Goal: Transaction & Acquisition: Purchase product/service

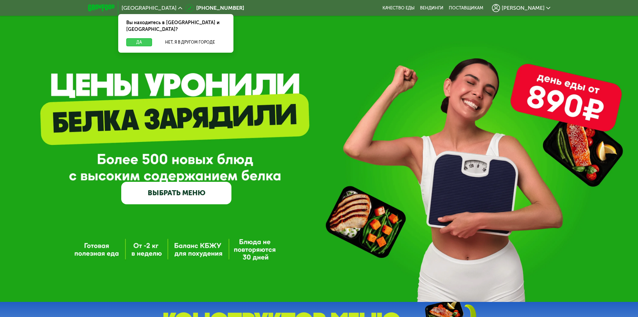
click at [138, 38] on button "Да" at bounding box center [139, 42] width 26 height 8
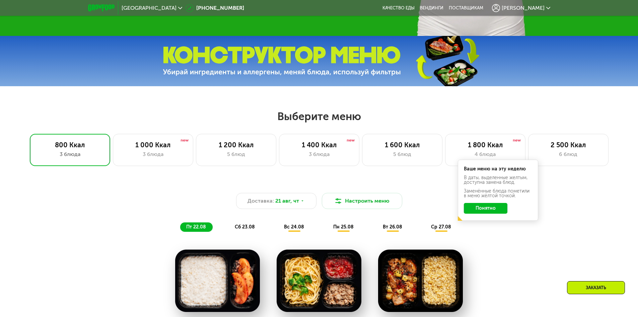
scroll to position [268, 0]
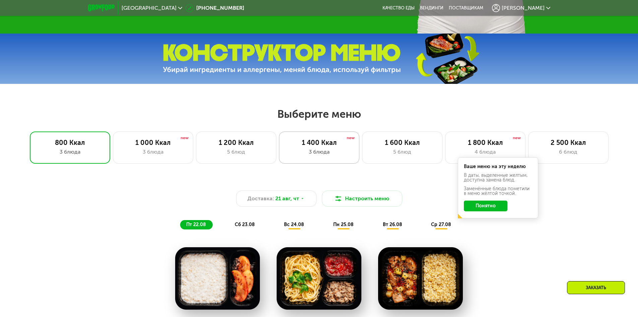
click at [362, 149] on div "1 400 Ккал 3 блюда" at bounding box center [402, 147] width 80 height 32
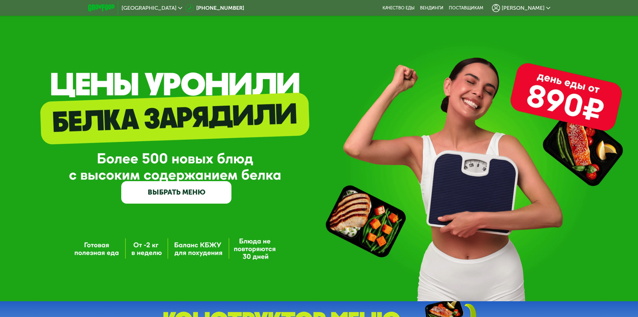
scroll to position [0, 0]
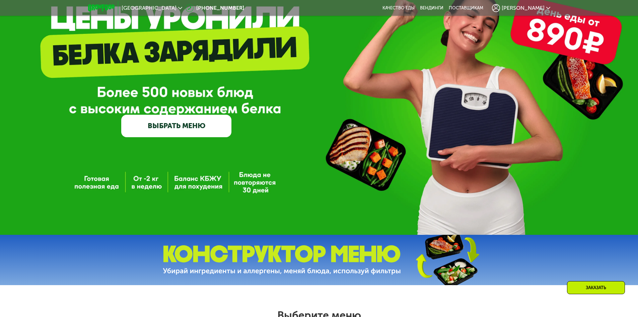
click at [176, 130] on link "ВЫБРАТЬ МЕНЮ" at bounding box center [176, 126] width 110 height 22
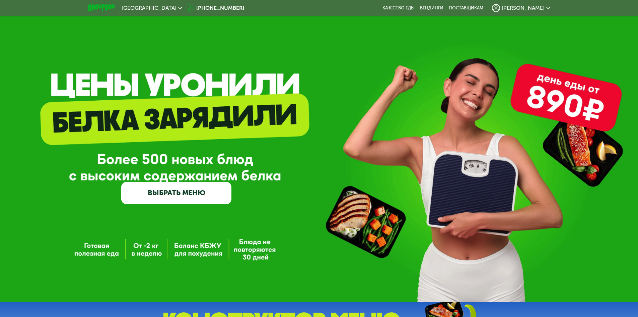
click at [210, 194] on link "ВЫБРАТЬ МЕНЮ" at bounding box center [176, 193] width 110 height 22
click at [165, 7] on span "[GEOGRAPHIC_DATA]" at bounding box center [149, 7] width 55 height 5
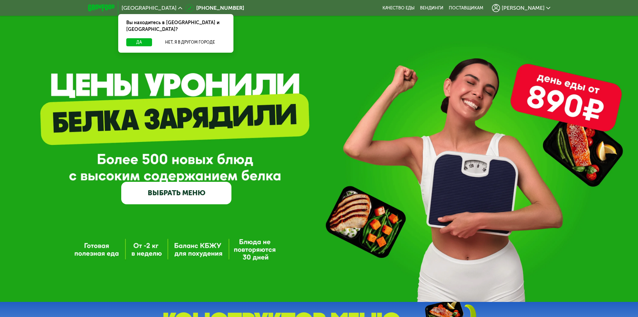
click at [165, 7] on span "[GEOGRAPHIC_DATA]" at bounding box center [149, 7] width 55 height 5
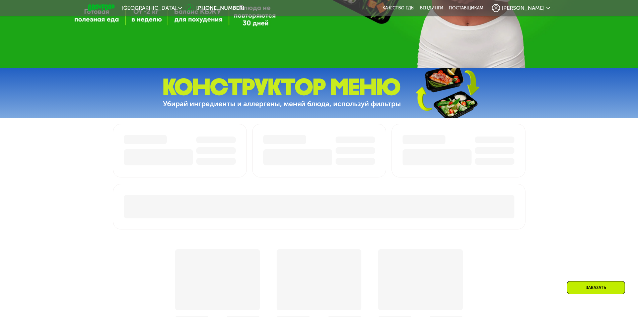
scroll to position [234, 0]
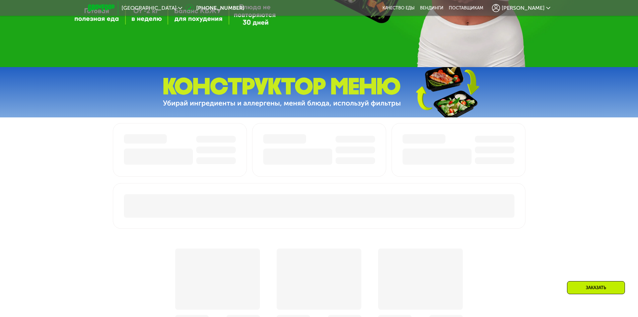
click at [298, 91] on img at bounding box center [282, 92] width 238 height 30
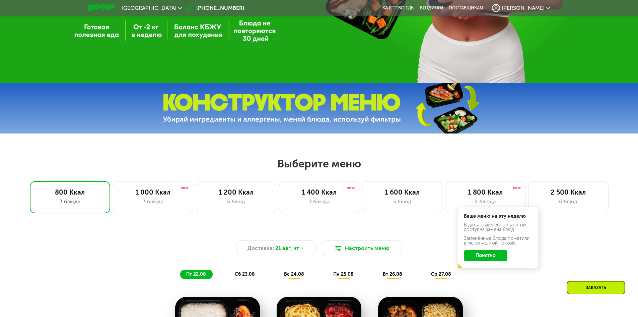
scroll to position [338, 0]
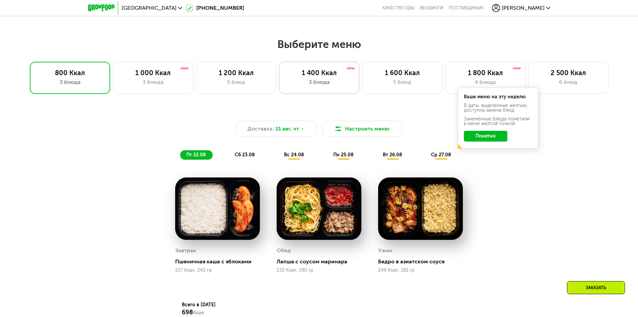
click at [328, 75] on div "1 400 Ккал" at bounding box center [319, 73] width 66 height 8
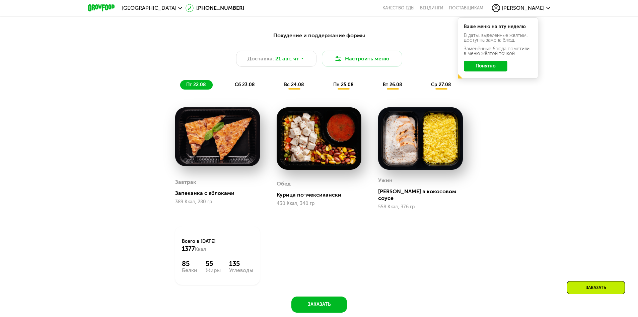
scroll to position [402, 0]
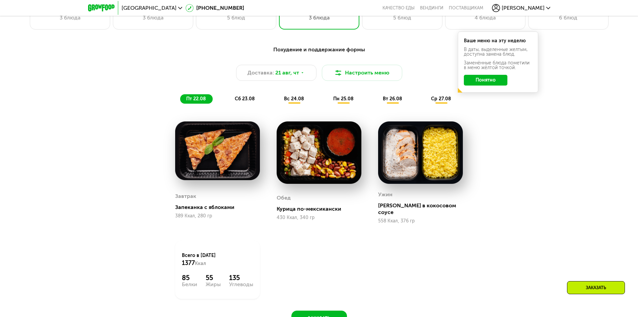
click at [238, 101] on span "сб 23.08" at bounding box center [245, 99] width 20 height 6
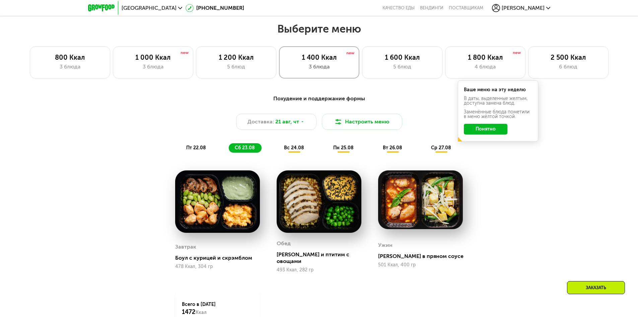
scroll to position [301, 0]
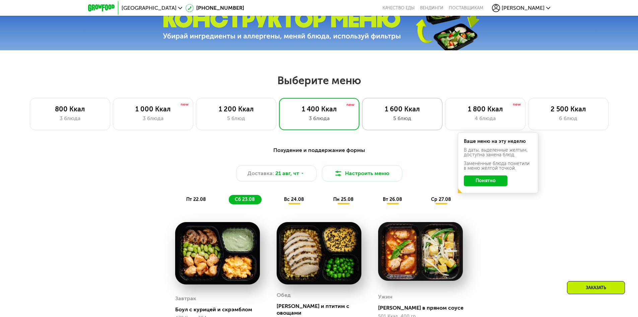
click at [416, 113] on div "1 600 Ккал" at bounding box center [402, 109] width 66 height 8
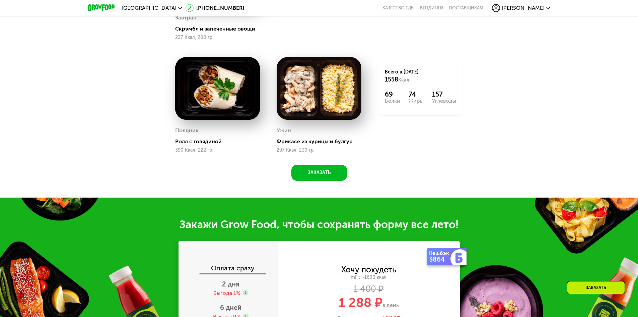
scroll to position [703, 0]
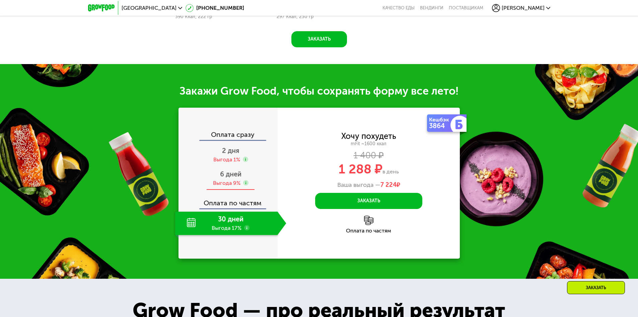
click at [232, 178] on span "6 дней" at bounding box center [230, 174] width 21 height 8
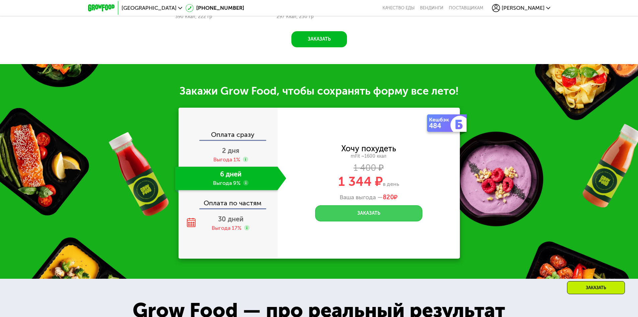
click at [367, 213] on button "Заказать" at bounding box center [368, 213] width 107 height 16
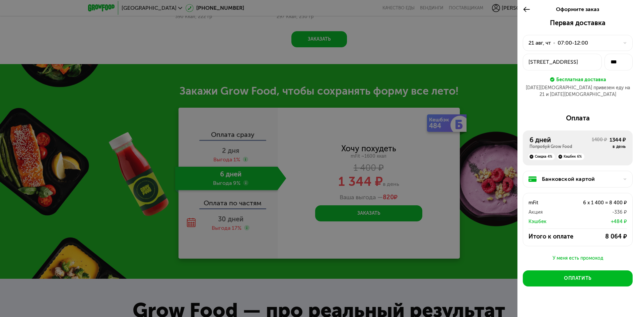
click at [467, 40] on div at bounding box center [319, 158] width 638 height 317
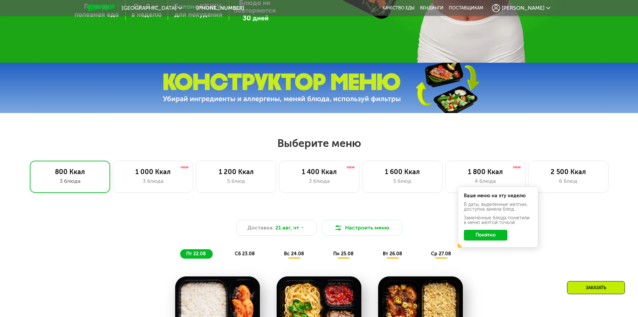
scroll to position [228, 0]
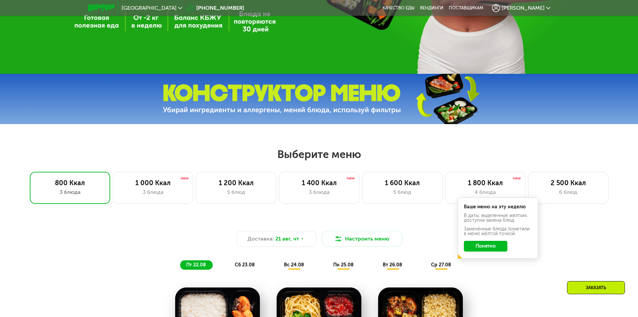
click at [314, 88] on img at bounding box center [282, 99] width 238 height 30
